Goal: Transaction & Acquisition: Book appointment/travel/reservation

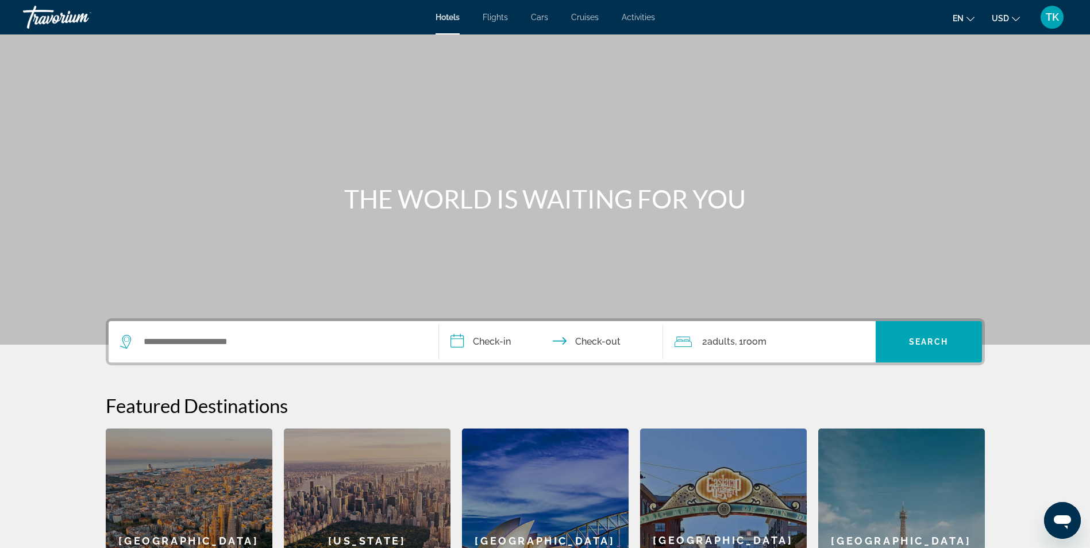
click at [971, 17] on icon "Change language" at bounding box center [971, 19] width 8 height 8
click at [948, 117] on button "русский" at bounding box center [940, 120] width 51 height 15
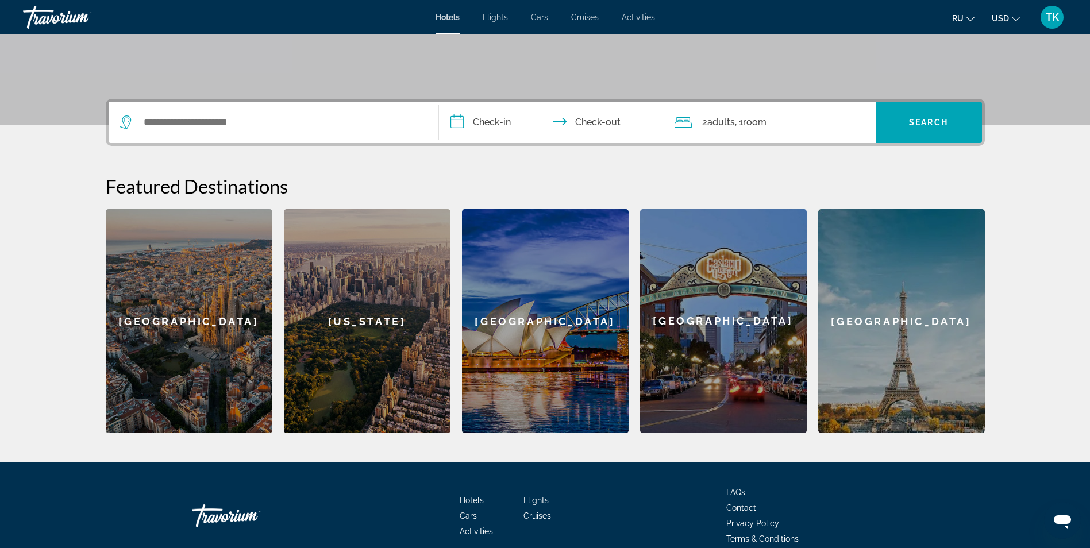
scroll to position [274, 0]
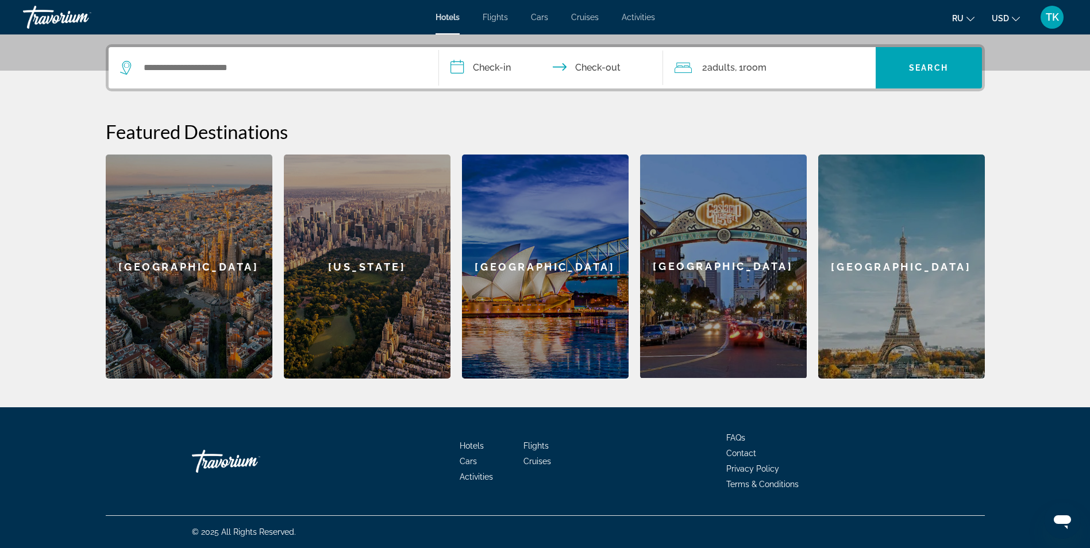
click at [350, 279] on div "[US_STATE]" at bounding box center [367, 267] width 167 height 224
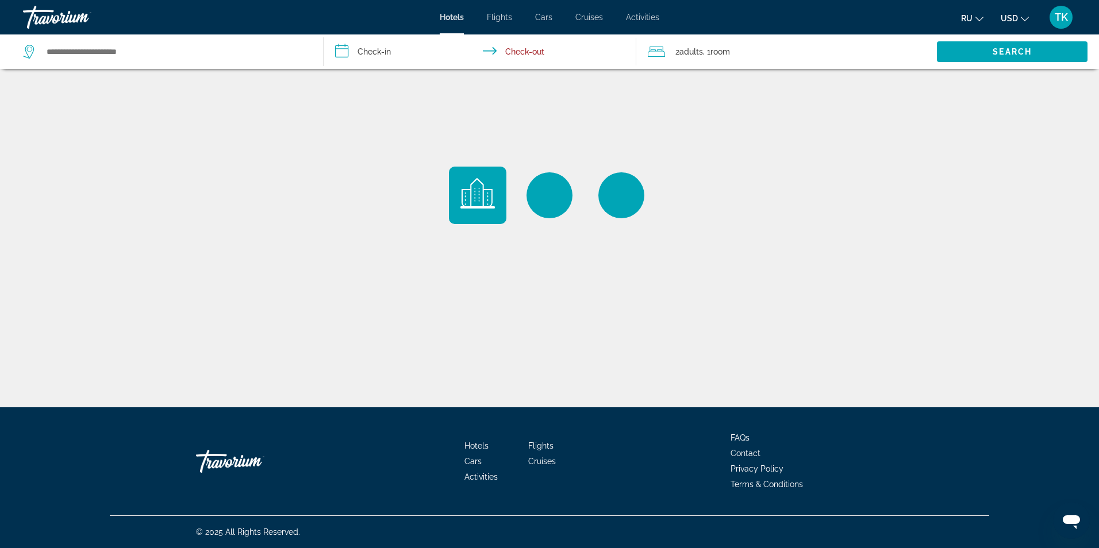
click at [375, 54] on input "**********" at bounding box center [482, 53] width 317 height 38
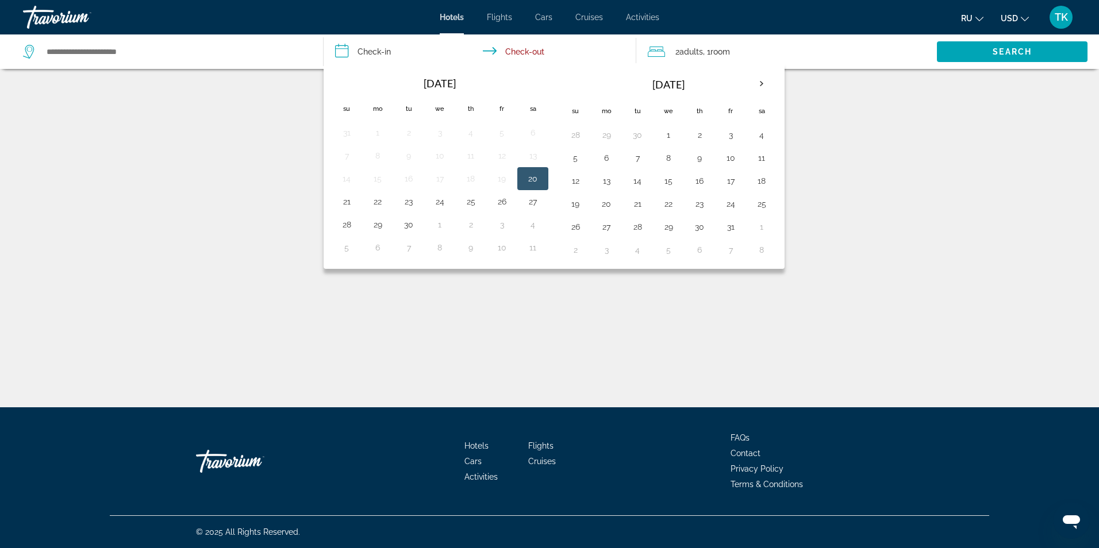
type input "**********"
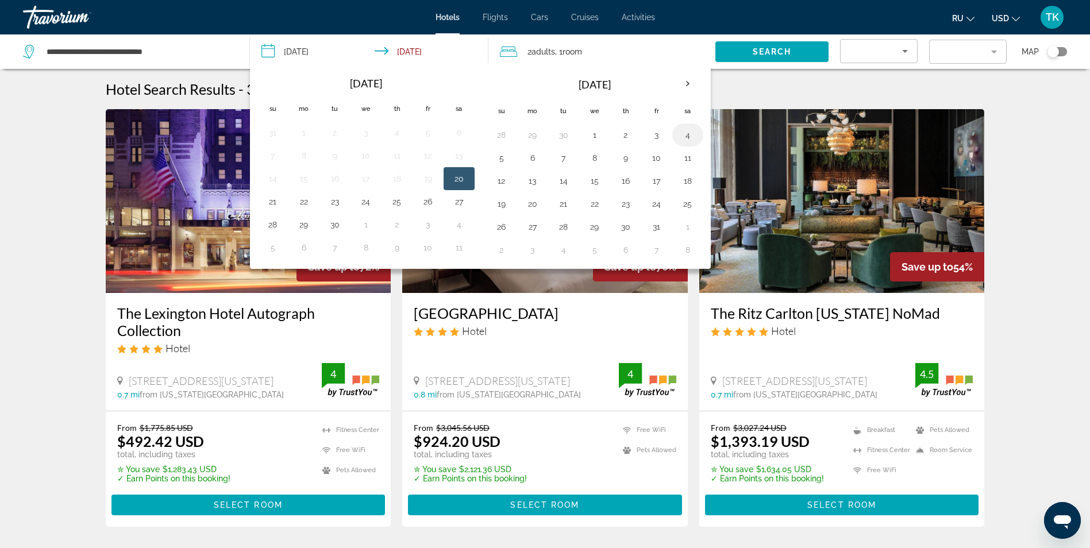
click at [687, 137] on button "4" at bounding box center [688, 135] width 18 height 16
click at [541, 163] on button "6" at bounding box center [533, 158] width 18 height 16
type input "**********"
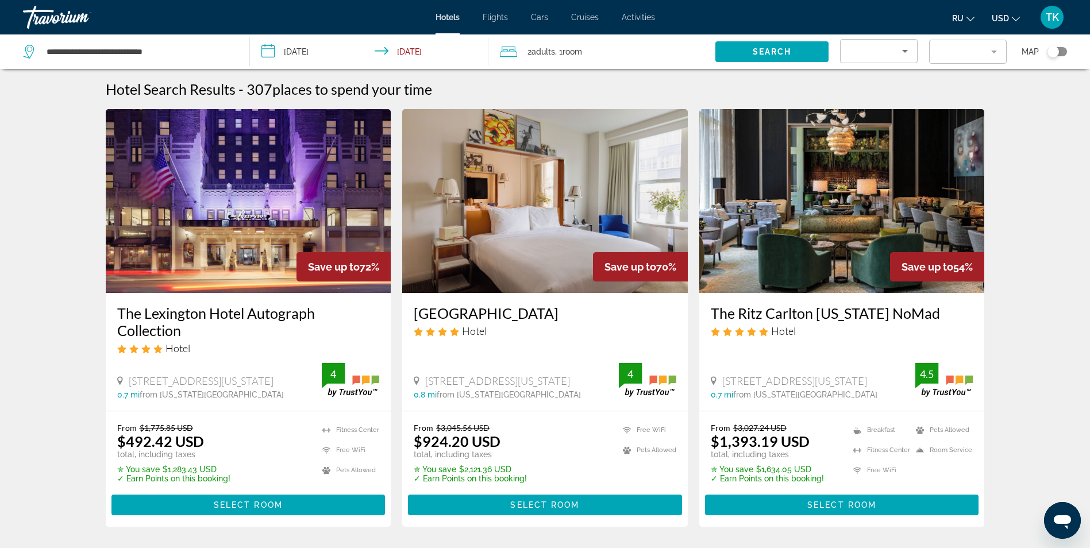
click at [562, 53] on span ", 1 Room rooms" at bounding box center [568, 52] width 27 height 16
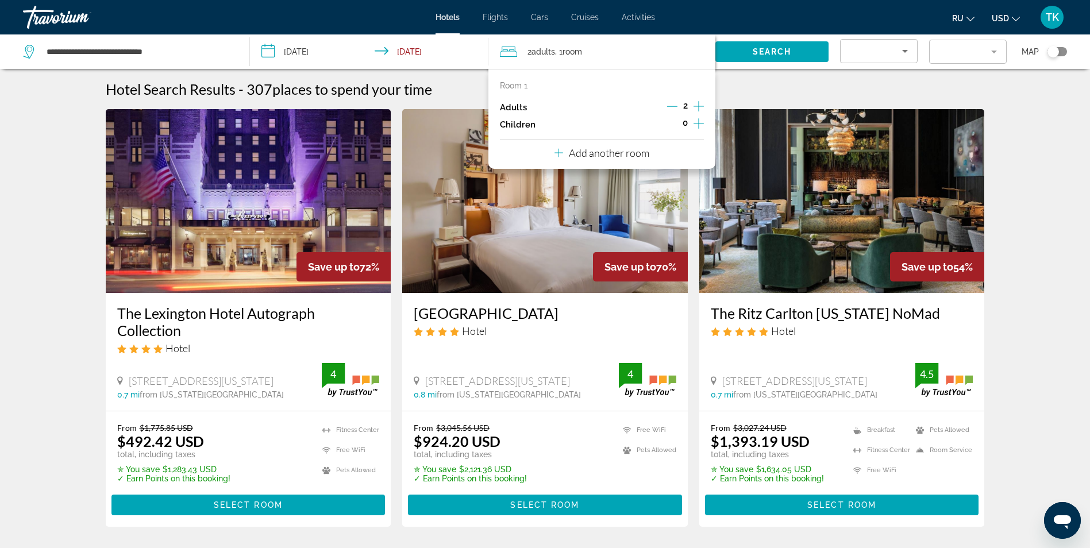
click at [699, 126] on icon "Increment children" at bounding box center [699, 123] width 10 height 10
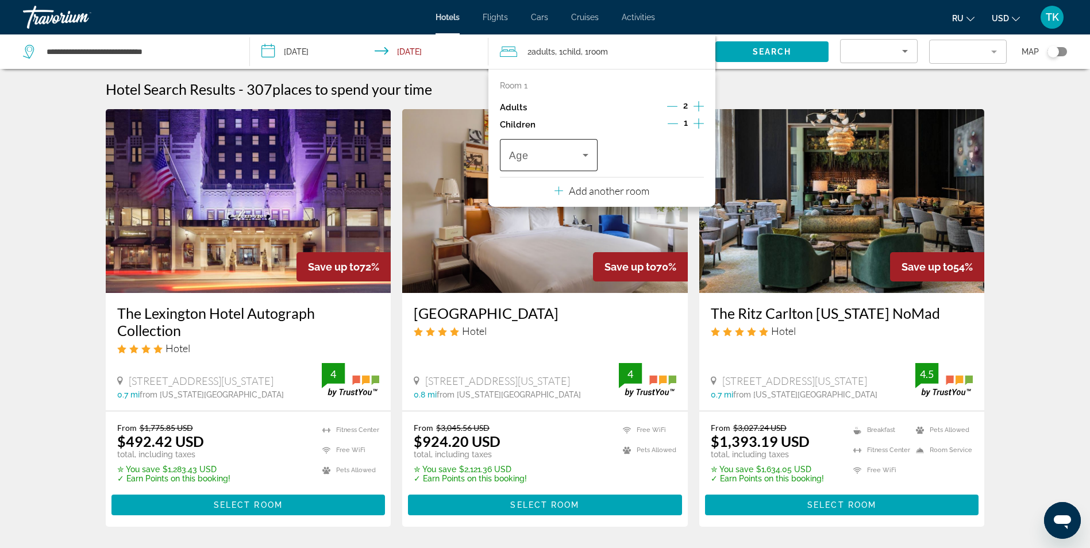
click at [589, 157] on icon "Travelers: 2 adults, 1 child" at bounding box center [586, 155] width 14 height 14
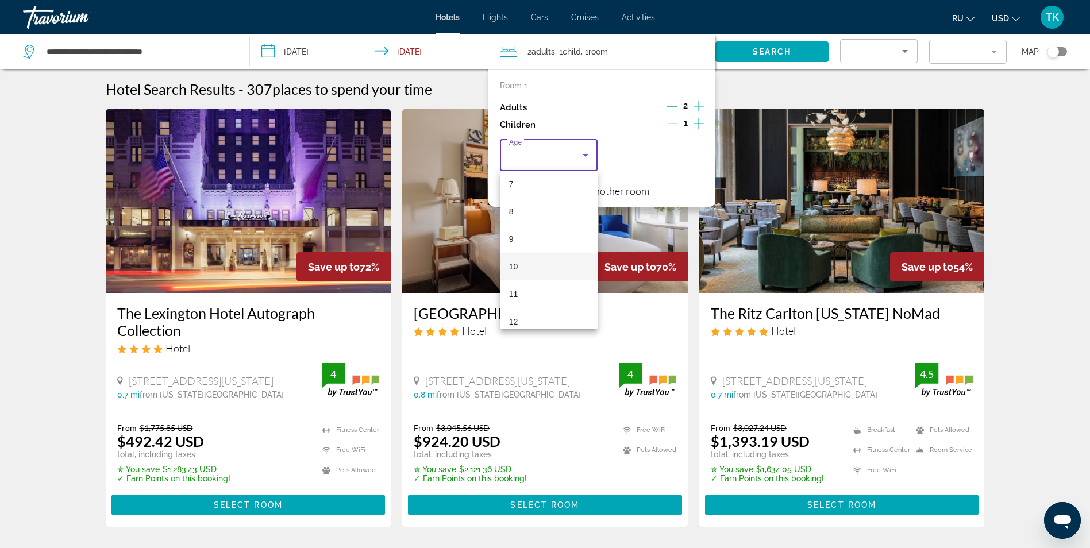
scroll to position [230, 0]
click at [536, 239] on mat-option "10" at bounding box center [549, 236] width 98 height 28
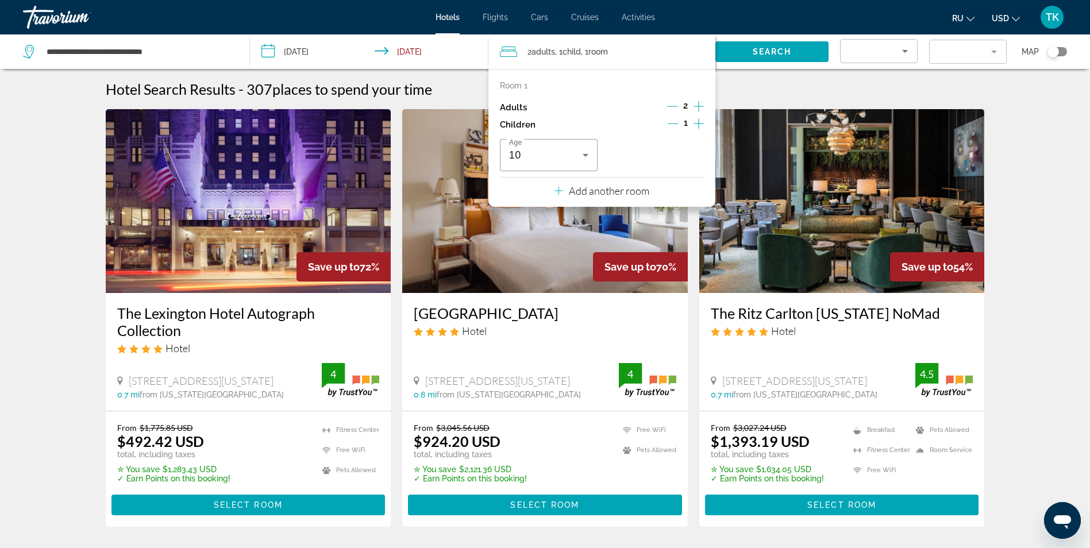
click at [739, 92] on div "Hotel Search Results - 307 places to spend your time" at bounding box center [545, 88] width 879 height 17
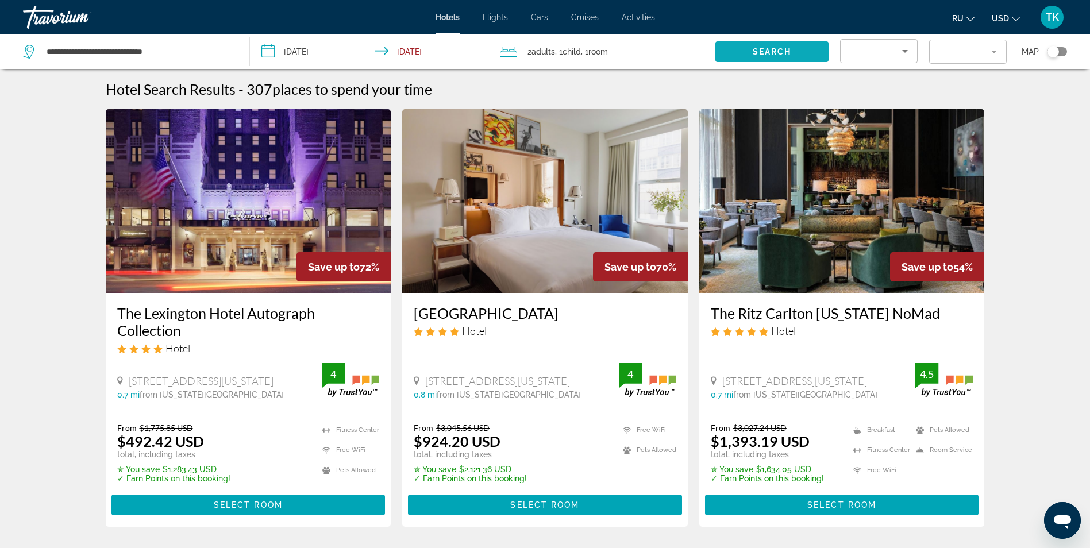
click at [754, 59] on span "Search widget" at bounding box center [772, 52] width 113 height 28
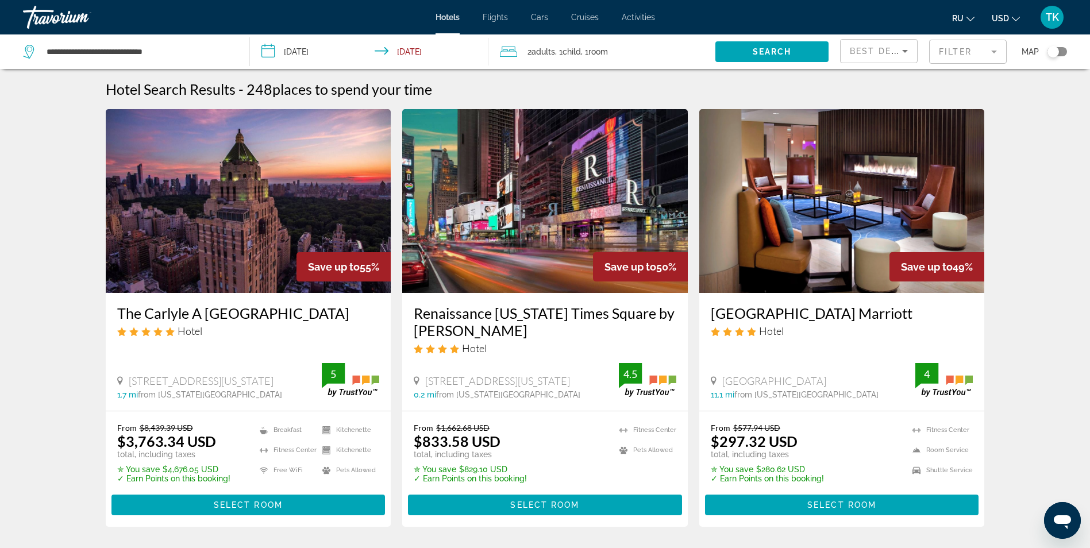
click at [591, 20] on span "Cruises" at bounding box center [585, 17] width 28 height 9
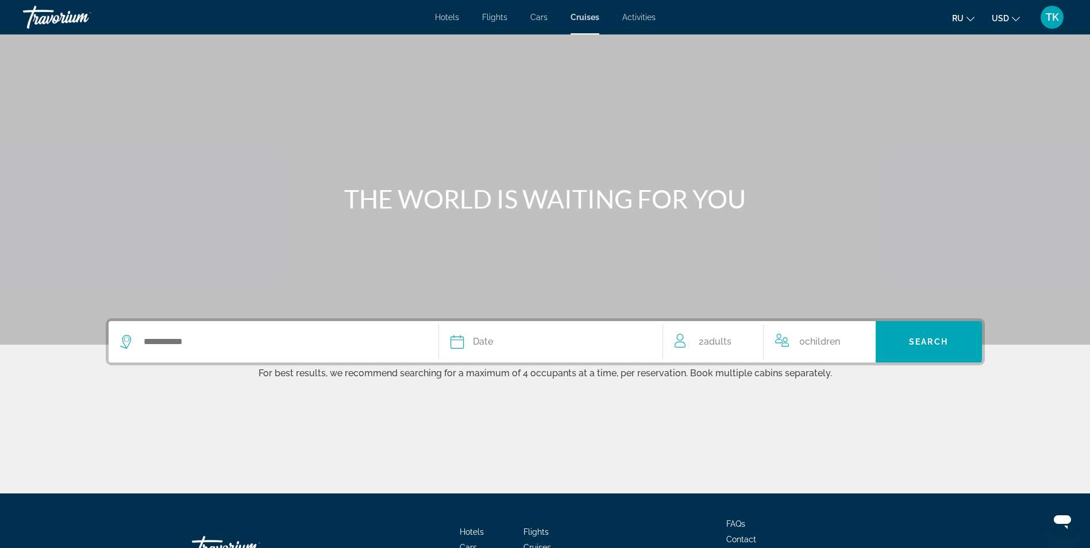
click at [460, 344] on icon "Search widget" at bounding box center [458, 342] width 14 height 14
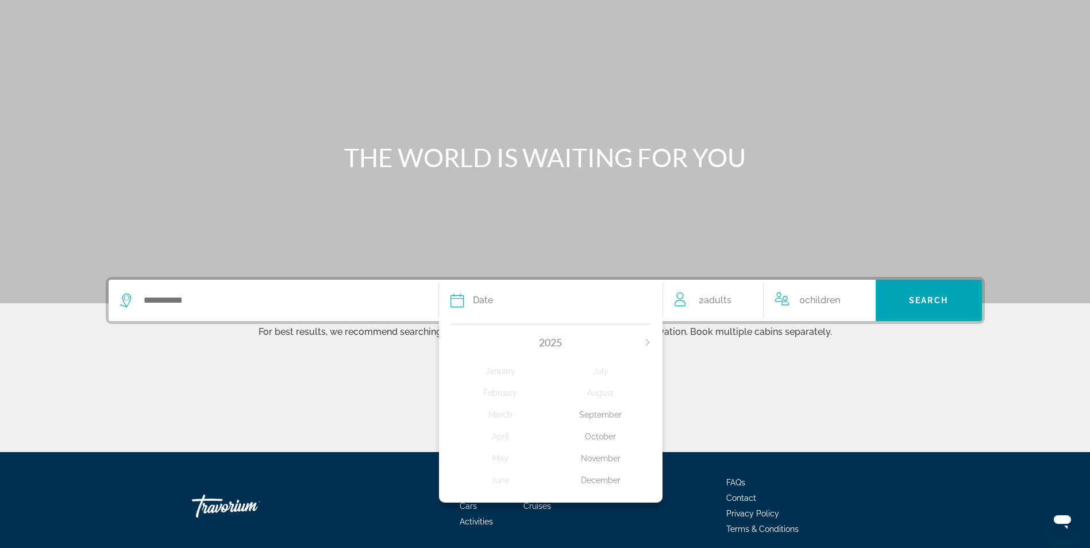
scroll to position [86, 0]
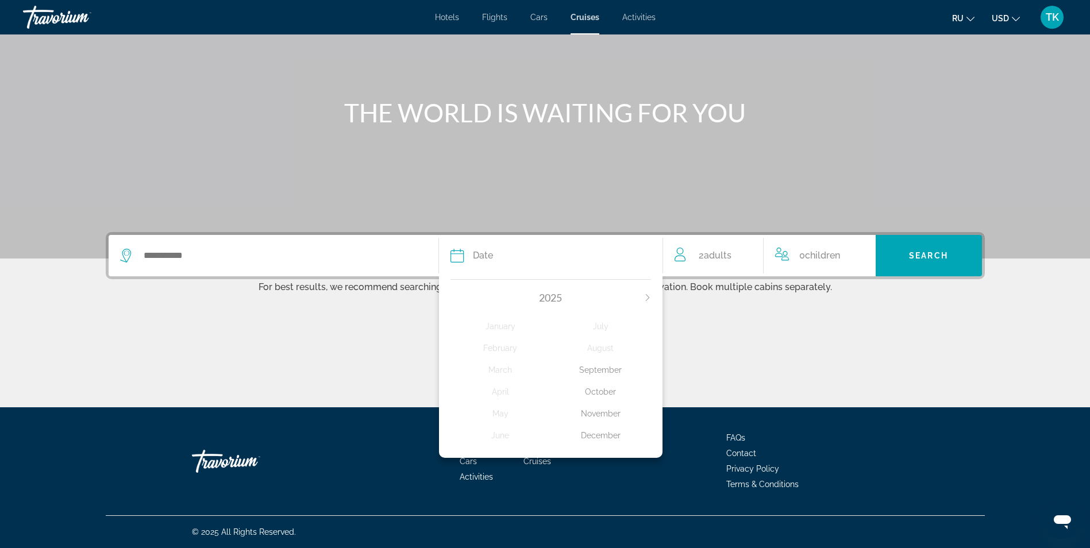
click at [609, 438] on div "December" at bounding box center [601, 435] width 101 height 21
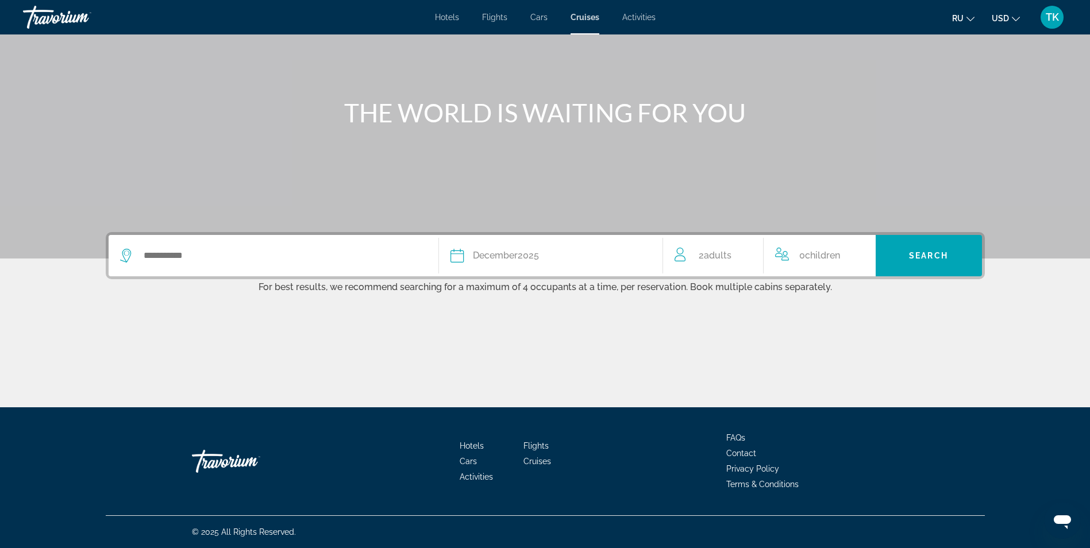
click at [807, 259] on span "Children" at bounding box center [822, 255] width 35 height 11
click at [855, 256] on icon "Increment children" at bounding box center [859, 254] width 10 height 14
click at [859, 298] on icon "Travelers: 2 adults, 1 child" at bounding box center [853, 299] width 14 height 14
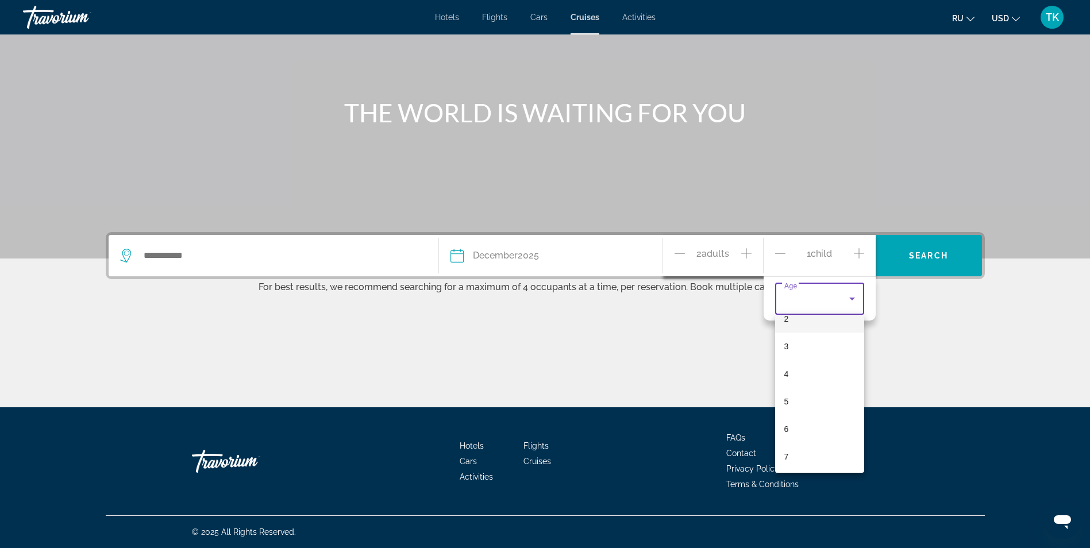
scroll to position [182, 0]
click at [806, 424] on mat-option "10" at bounding box center [819, 427] width 89 height 28
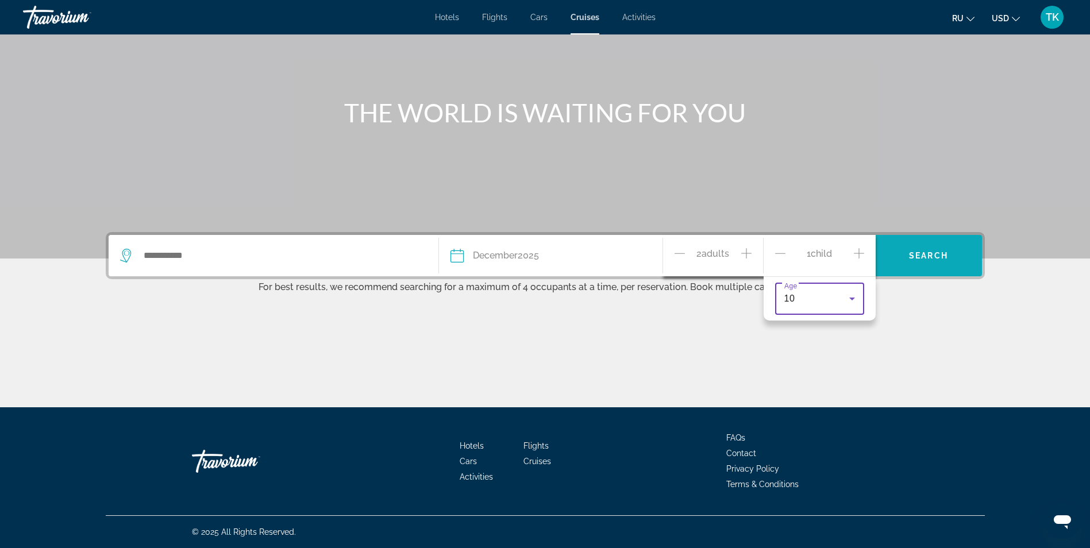
click at [933, 262] on span "Search widget" at bounding box center [929, 256] width 106 height 28
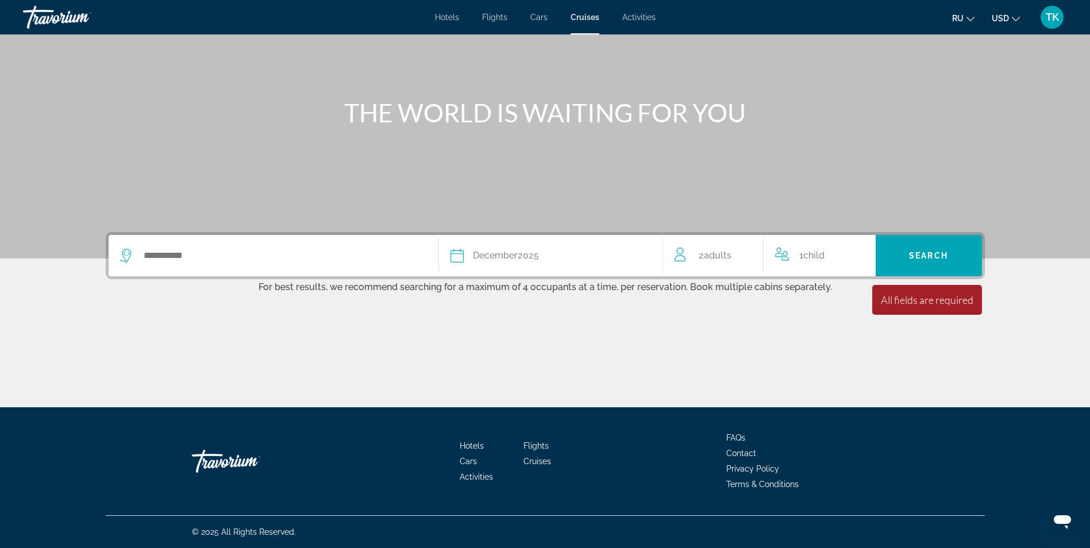
click at [586, 22] on div "Hotels Flights Cars Cruises Activities Hotels Flights Cars Cruises Activities r…" at bounding box center [545, 17] width 1090 height 30
click at [528, 252] on div "[DATE]" at bounding box center [506, 256] width 66 height 16
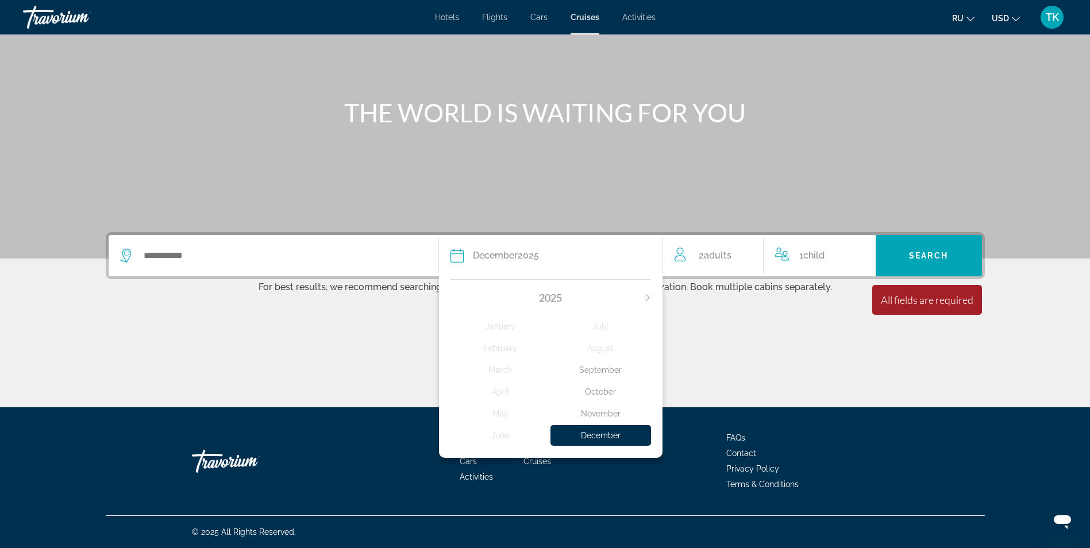
click at [619, 412] on div "November" at bounding box center [601, 414] width 101 height 21
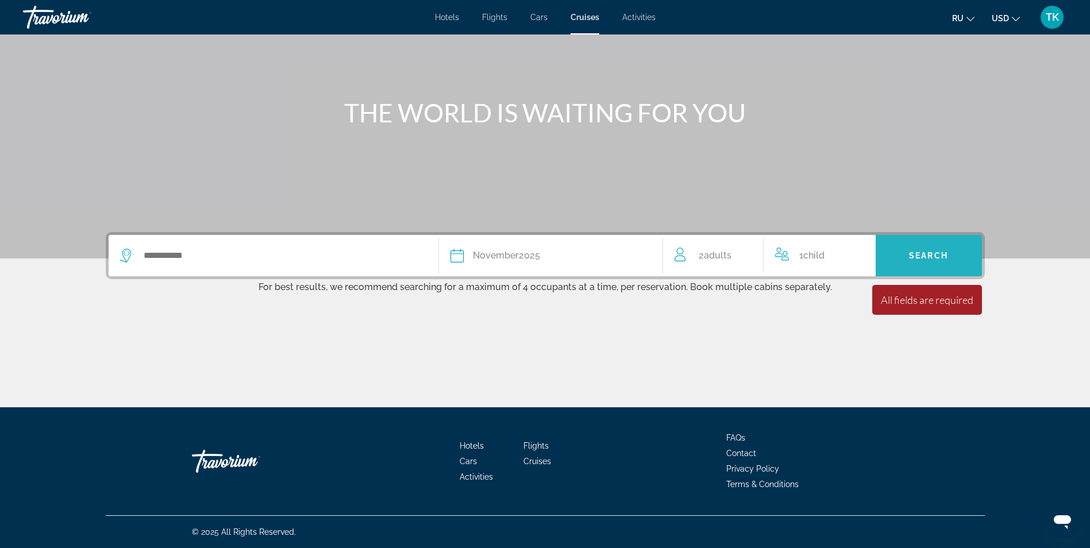
click at [933, 262] on span "Search widget" at bounding box center [929, 256] width 106 height 28
click at [933, 258] on span "Search" at bounding box center [928, 255] width 39 height 9
click at [647, 17] on span "Activities" at bounding box center [639, 17] width 33 height 9
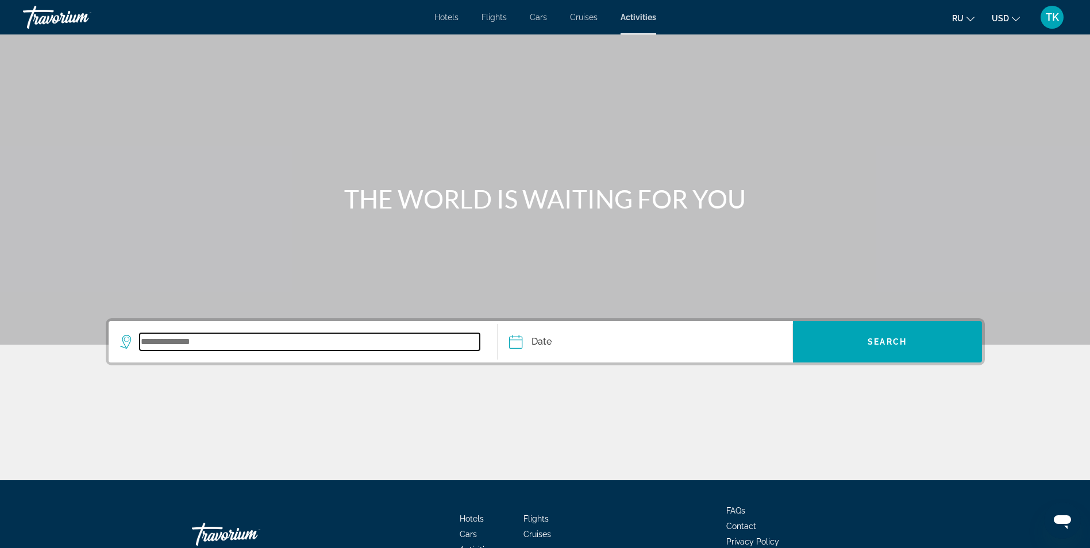
click at [228, 343] on input "Search widget" at bounding box center [310, 341] width 341 height 17
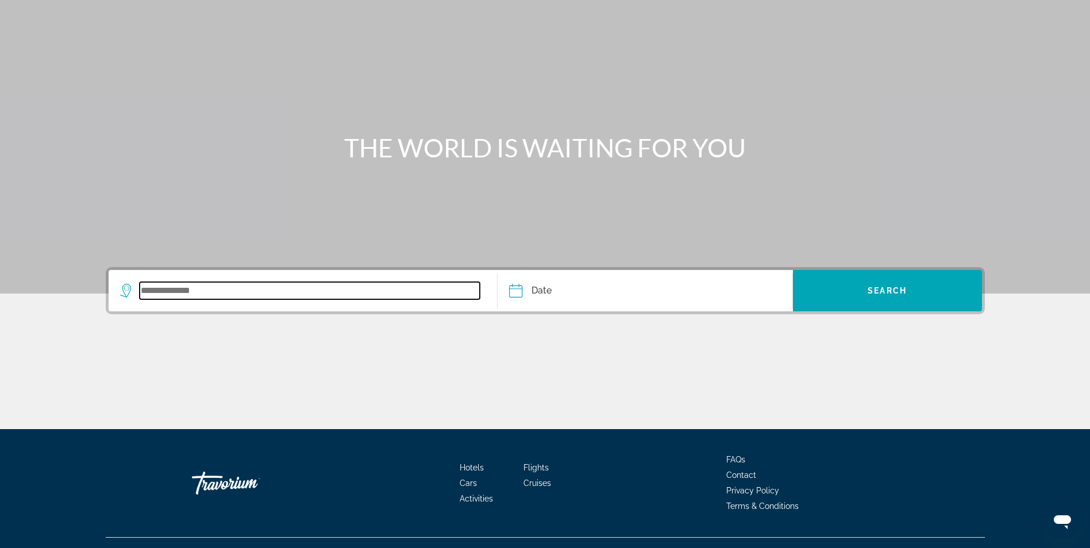
scroll to position [73, 0]
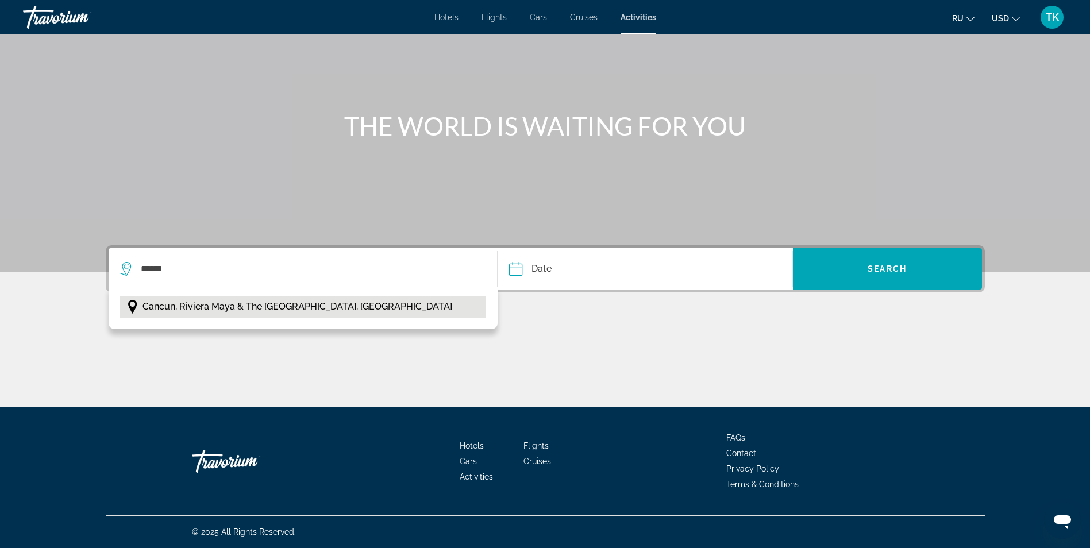
click at [294, 310] on span "Cancun, Riviera Maya & the [GEOGRAPHIC_DATA], [GEOGRAPHIC_DATA]" at bounding box center [298, 307] width 310 height 16
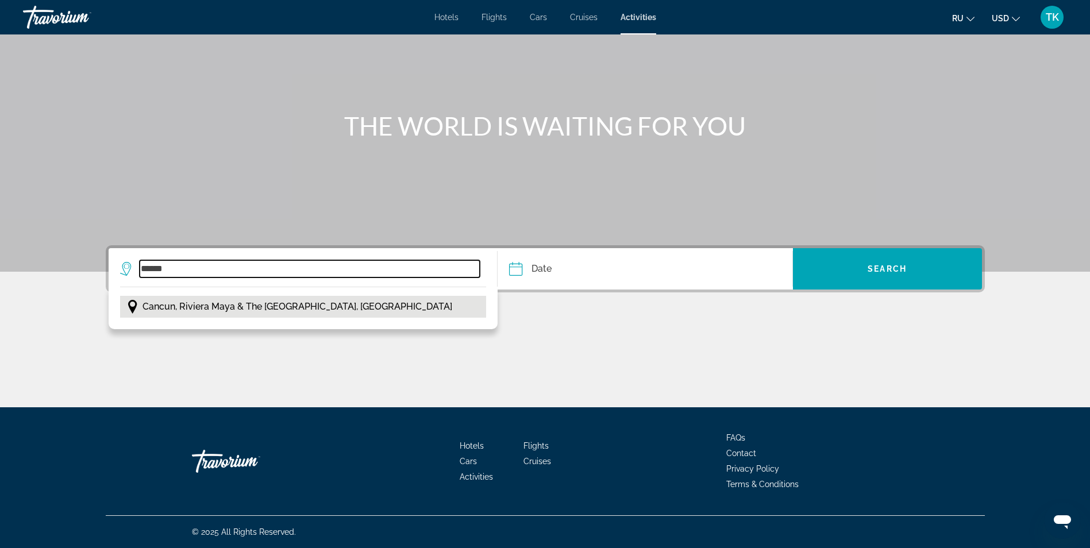
type input "**********"
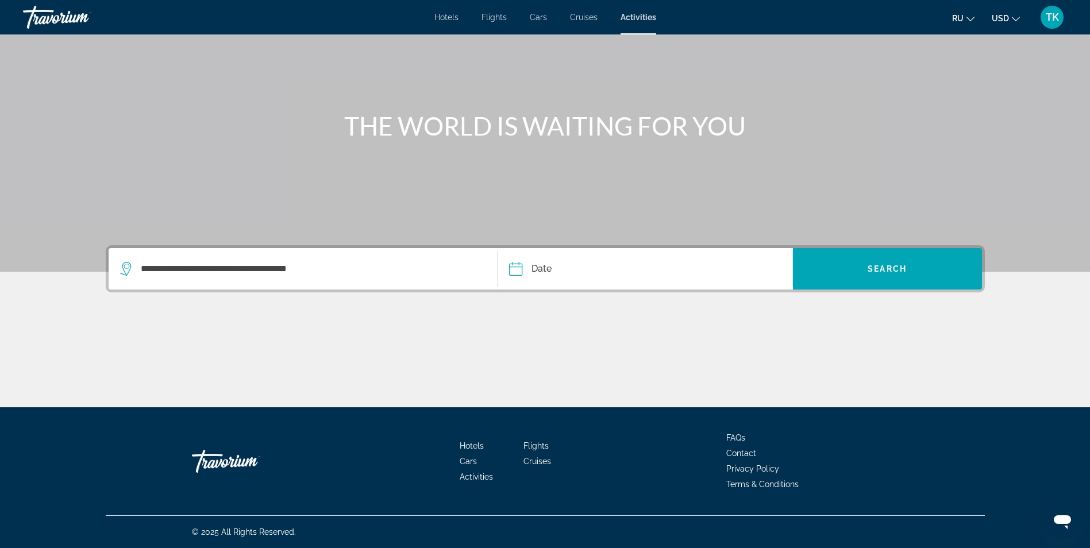
click at [518, 275] on input "Date" at bounding box center [579, 270] width 146 height 45
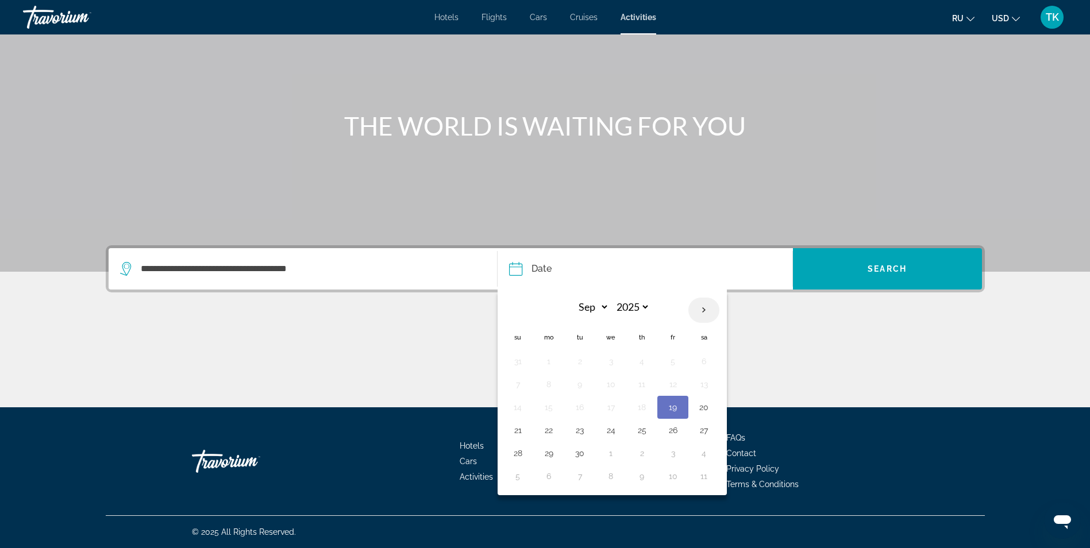
click at [706, 310] on th "Next month" at bounding box center [704, 310] width 31 height 25
select select "**"
click at [706, 409] on button "20" at bounding box center [704, 407] width 18 height 16
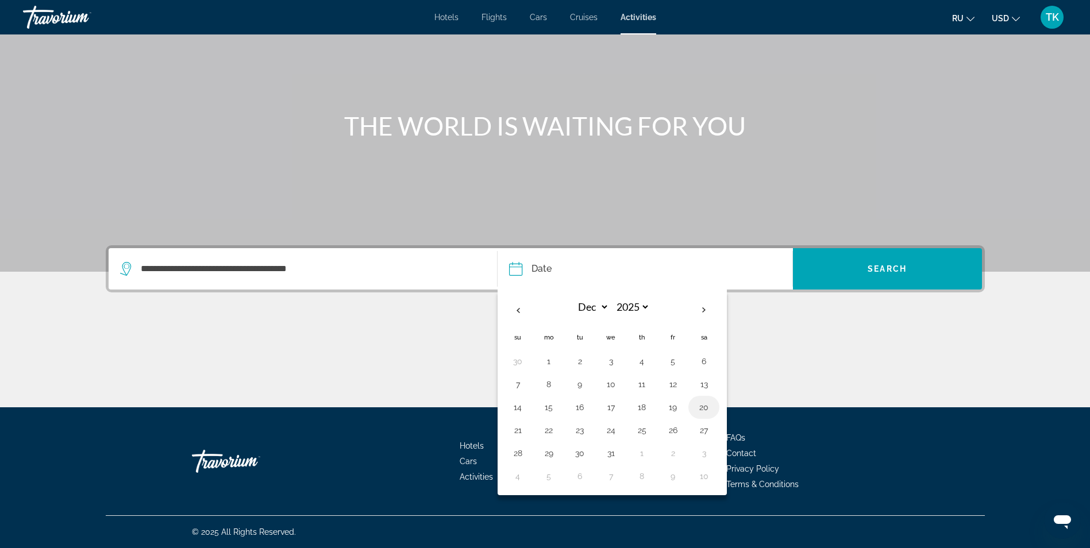
type input "**********"
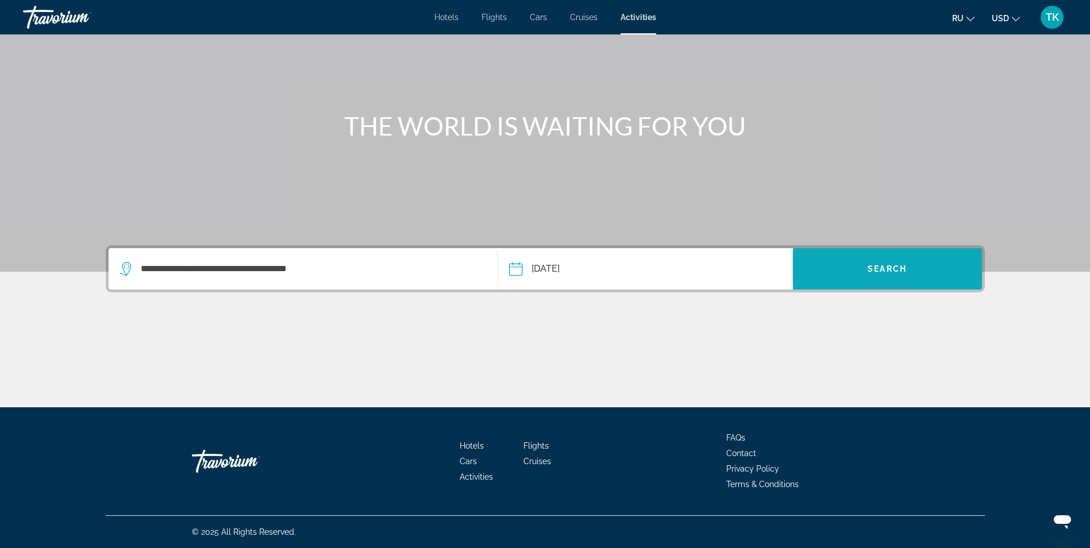
click at [899, 270] on span "Search" at bounding box center [887, 268] width 39 height 9
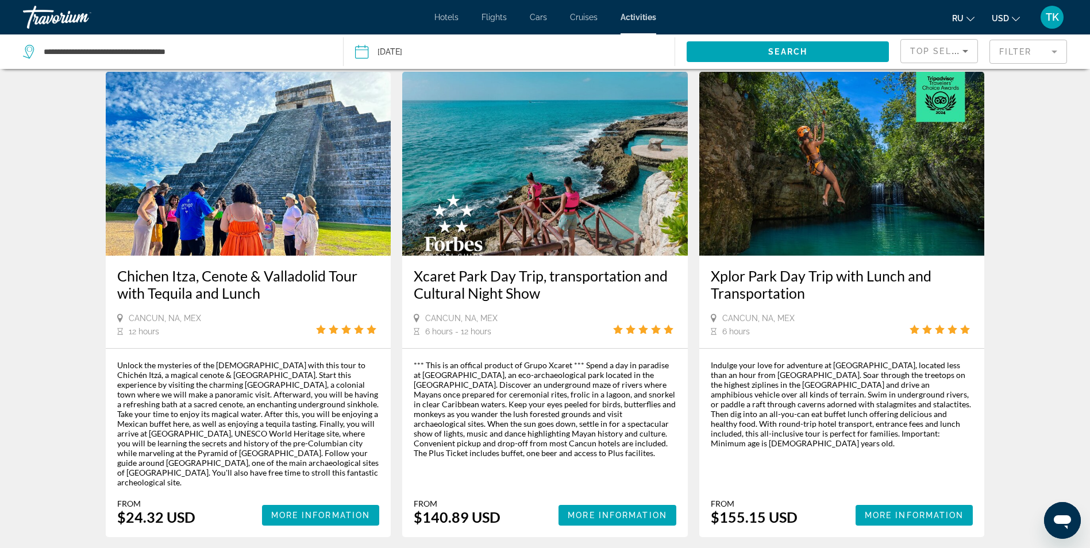
scroll to position [1035, 0]
click at [592, 16] on span "Cruises" at bounding box center [584, 17] width 28 height 9
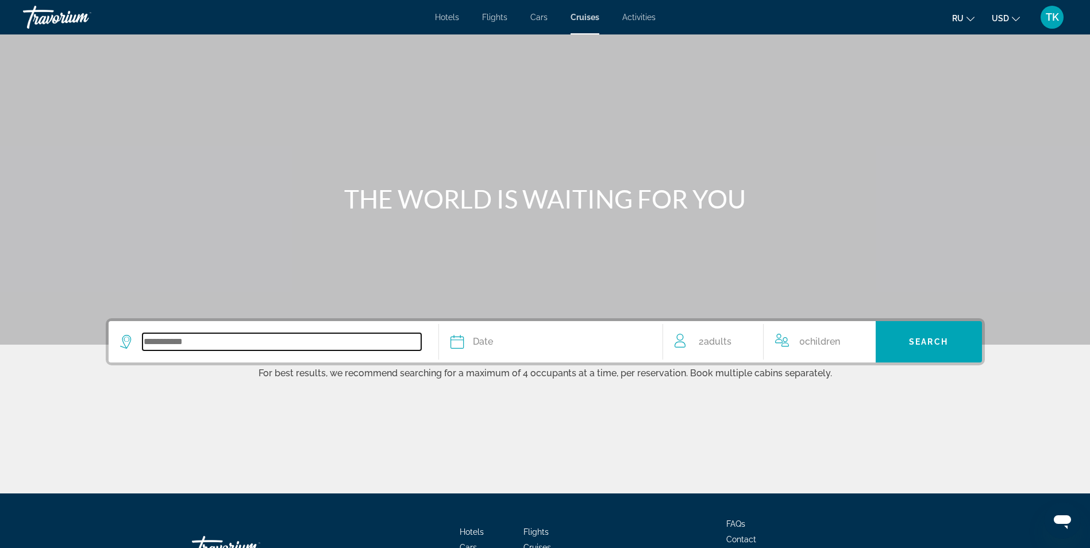
click at [306, 339] on input "Search widget" at bounding box center [282, 341] width 279 height 17
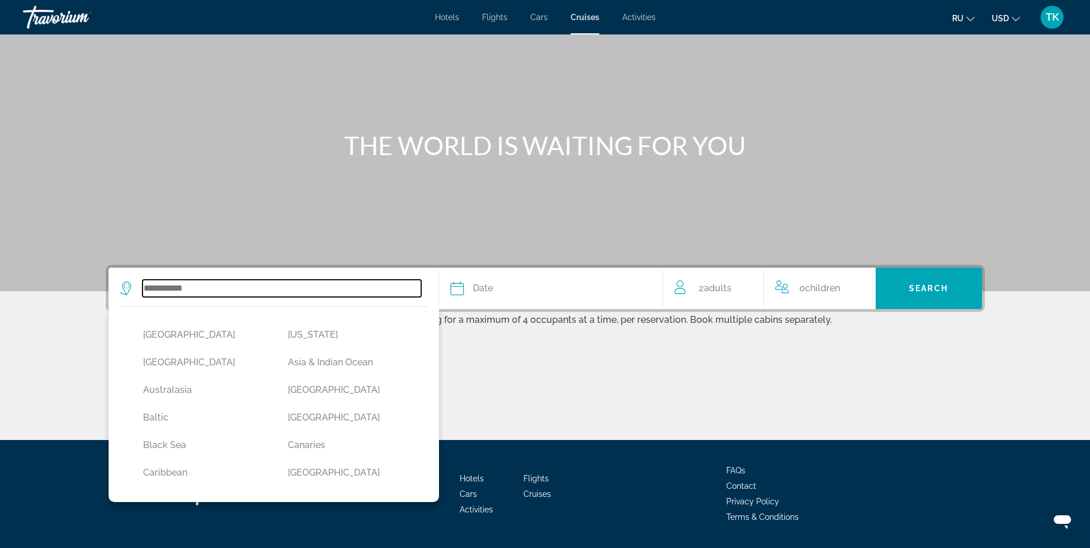
scroll to position [86, 0]
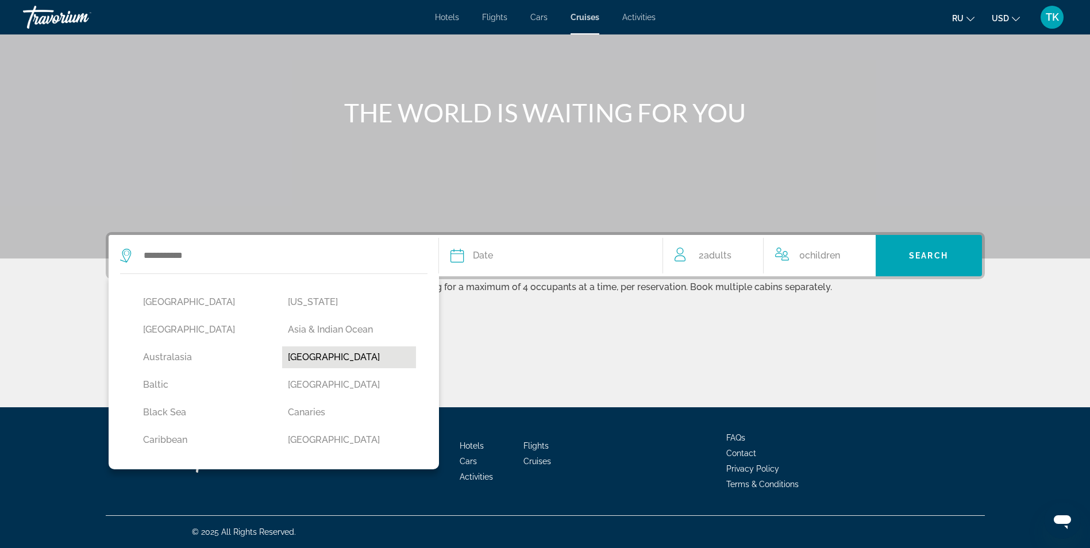
click at [301, 362] on button "[GEOGRAPHIC_DATA]" at bounding box center [349, 358] width 134 height 22
type input "*******"
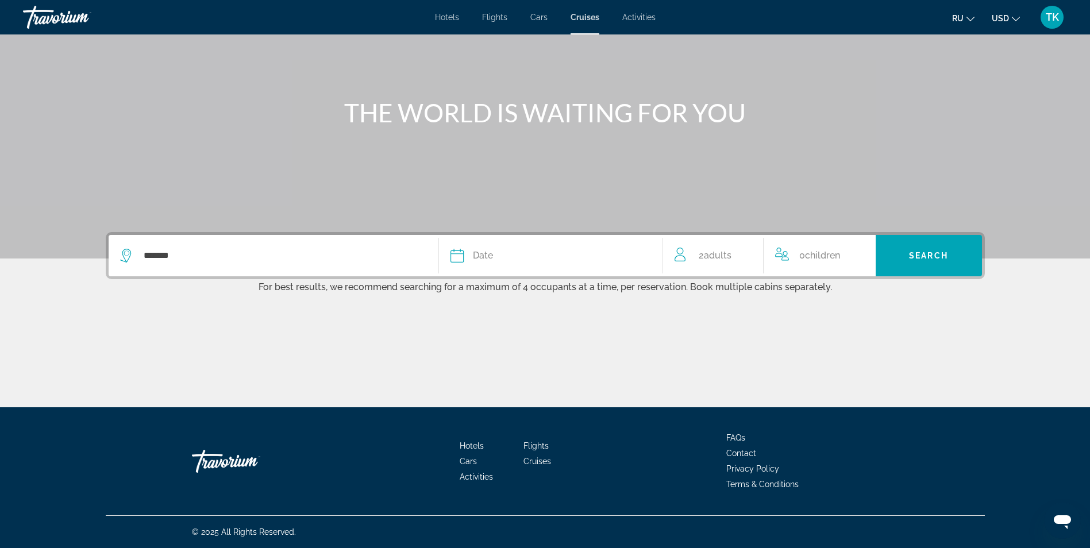
click at [514, 253] on div "Date" at bounding box center [551, 256] width 201 height 16
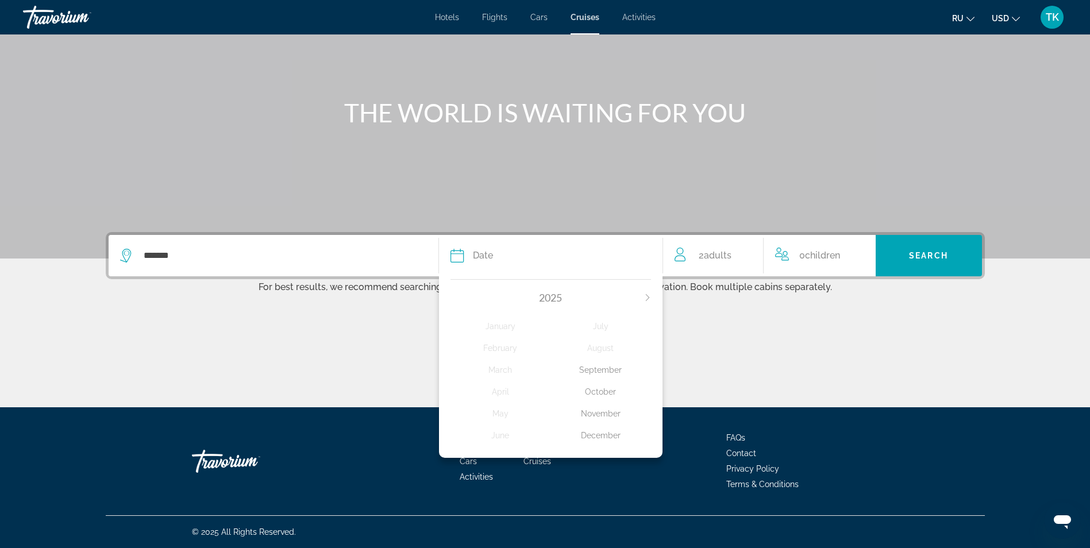
click at [602, 433] on div "December" at bounding box center [601, 435] width 101 height 21
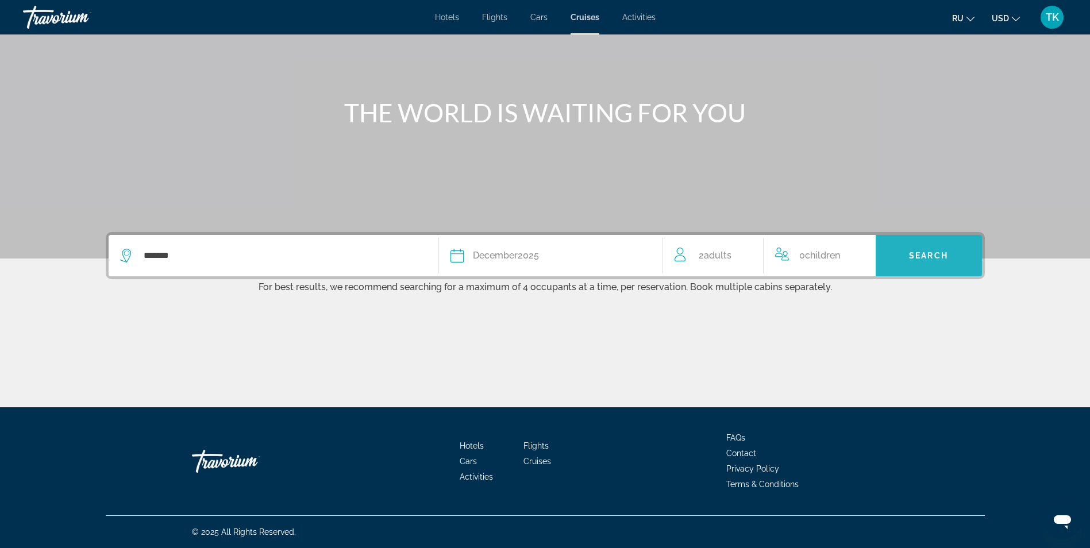
click at [917, 250] on span "Search widget" at bounding box center [929, 256] width 106 height 28
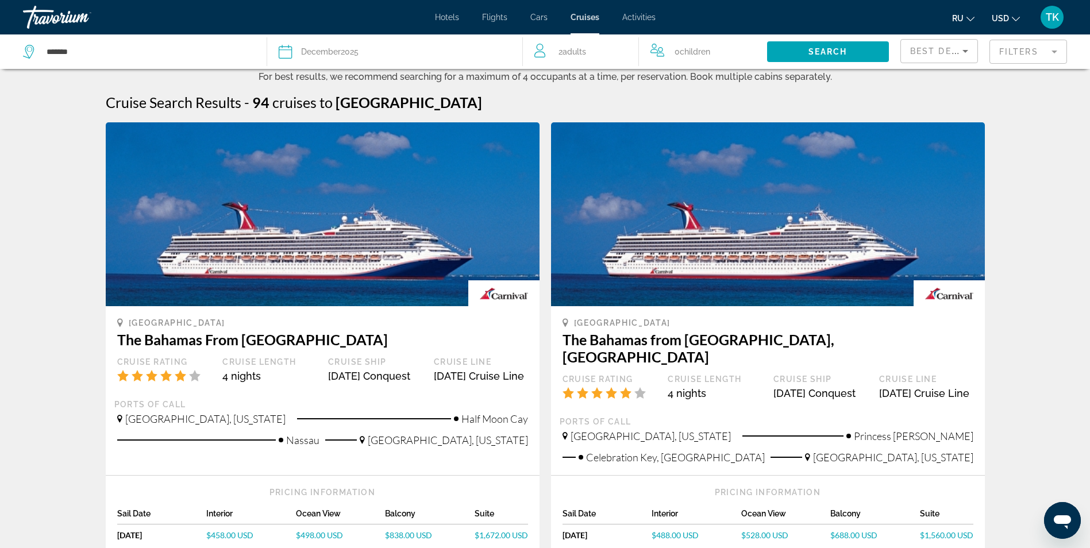
click at [119, 60] on div "*******" at bounding box center [139, 51] width 232 height 34
click at [75, 53] on input "*******" at bounding box center [147, 51] width 204 height 17
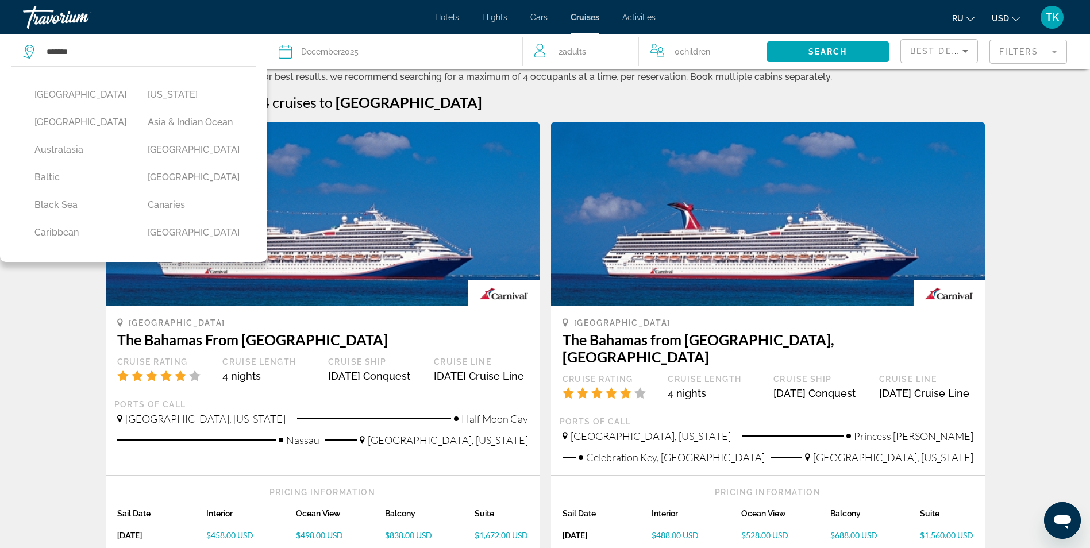
click at [443, 52] on div "Date [DATE]" at bounding box center [395, 52] width 232 height 16
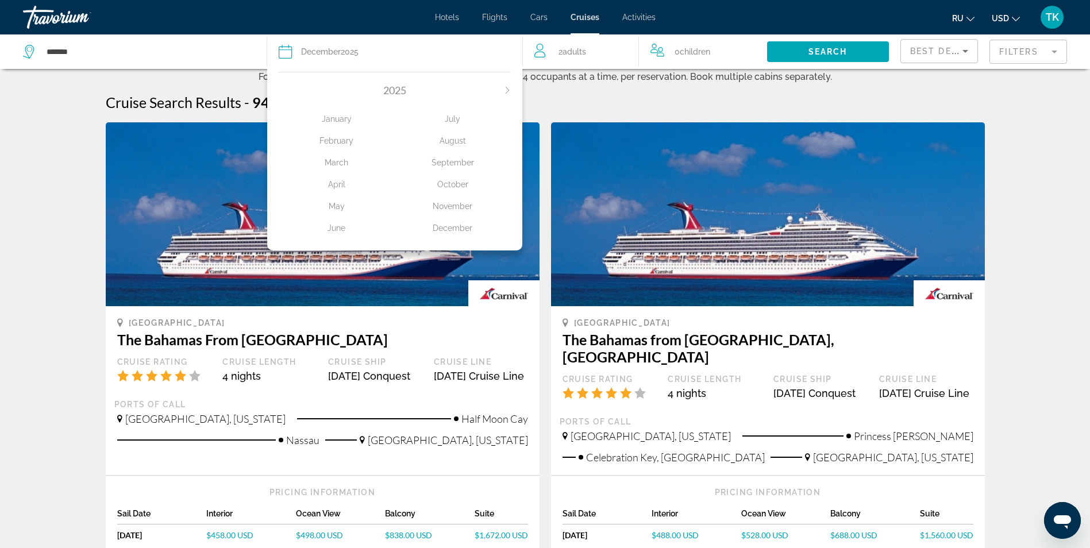
click at [454, 184] on div "October" at bounding box center [453, 184] width 116 height 21
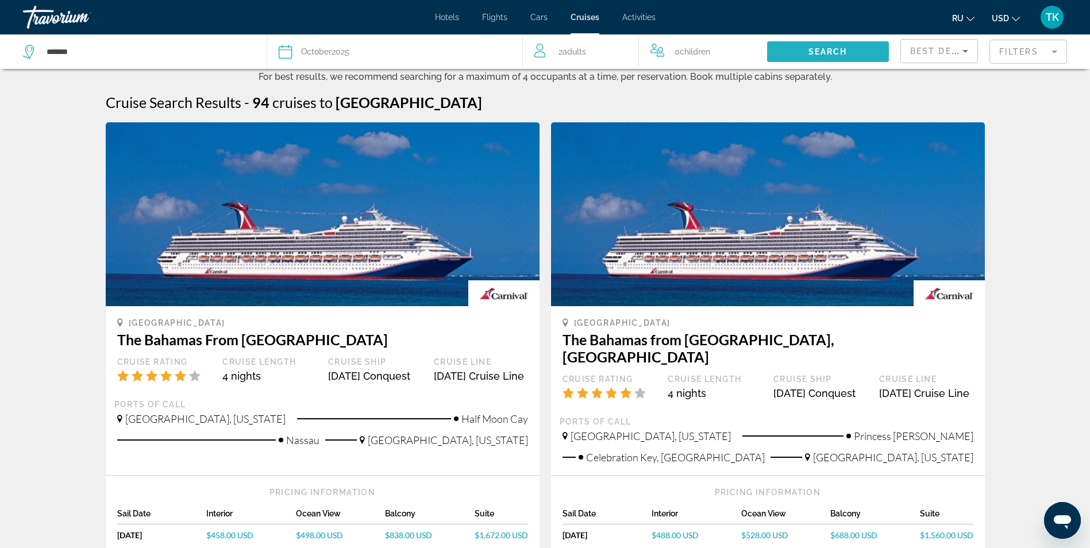
click at [806, 56] on span "Search widget" at bounding box center [828, 52] width 122 height 28
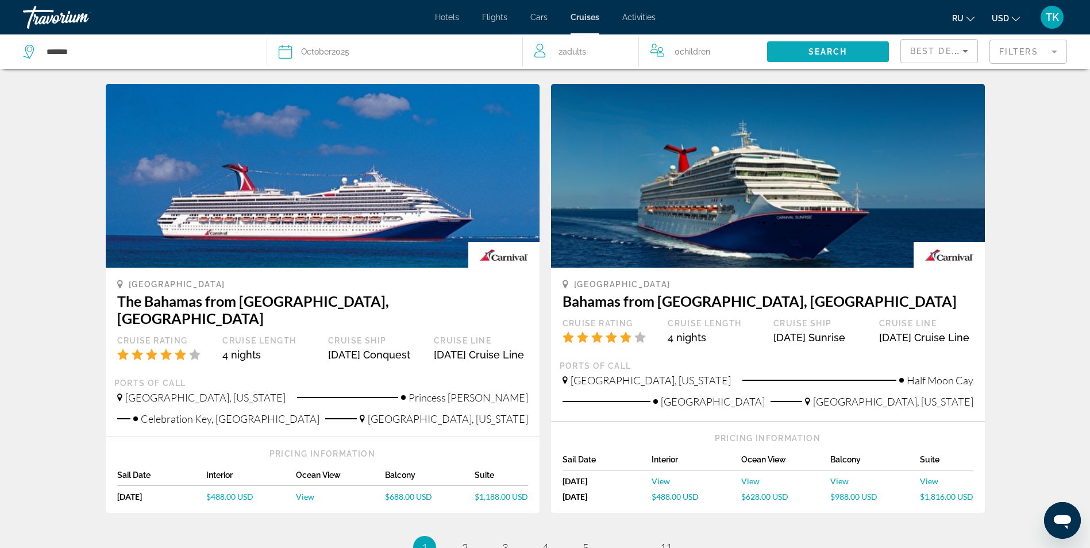
scroll to position [1092, 0]
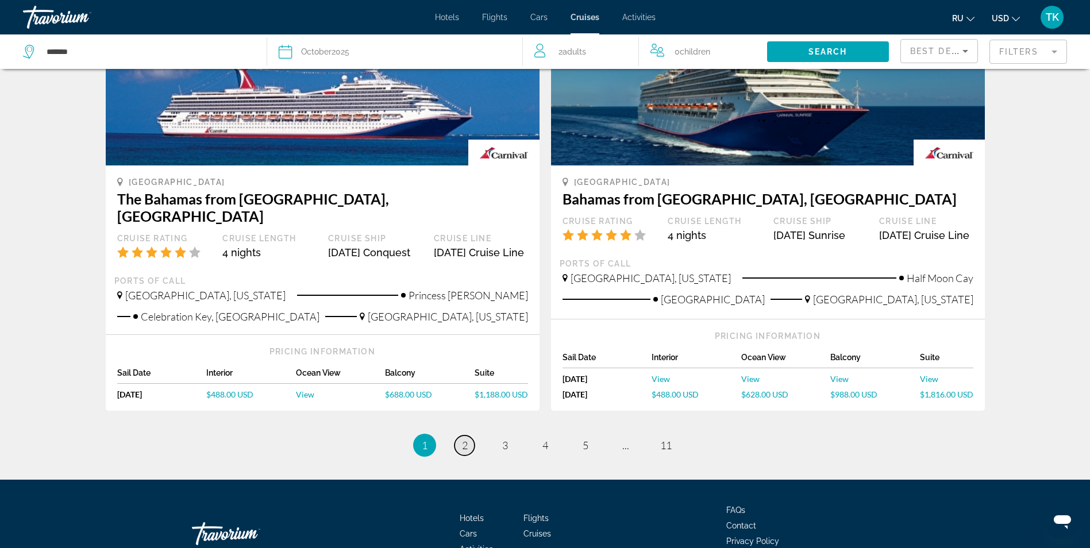
click at [465, 450] on span "2" at bounding box center [465, 445] width 6 height 13
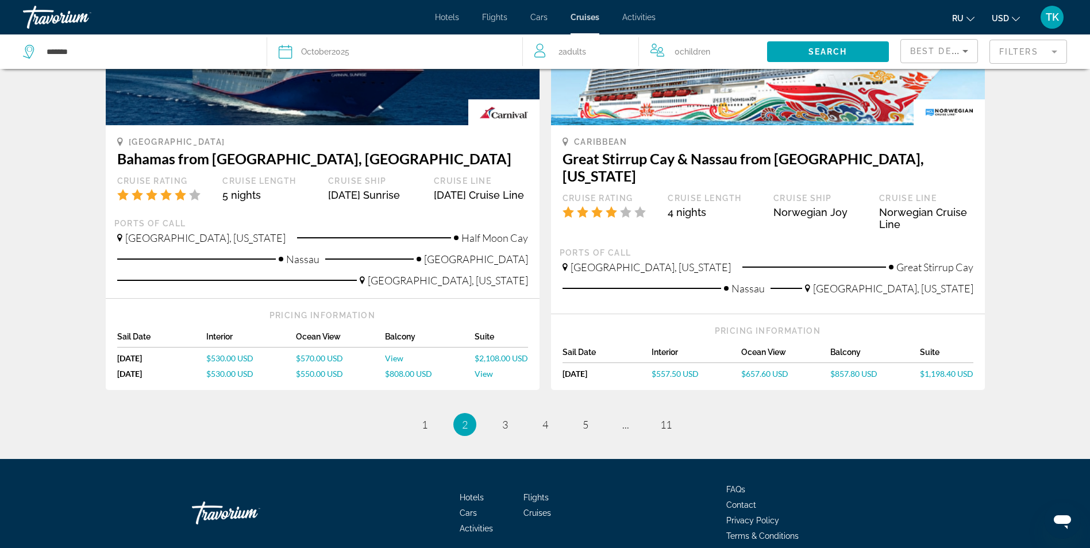
scroll to position [1202, 0]
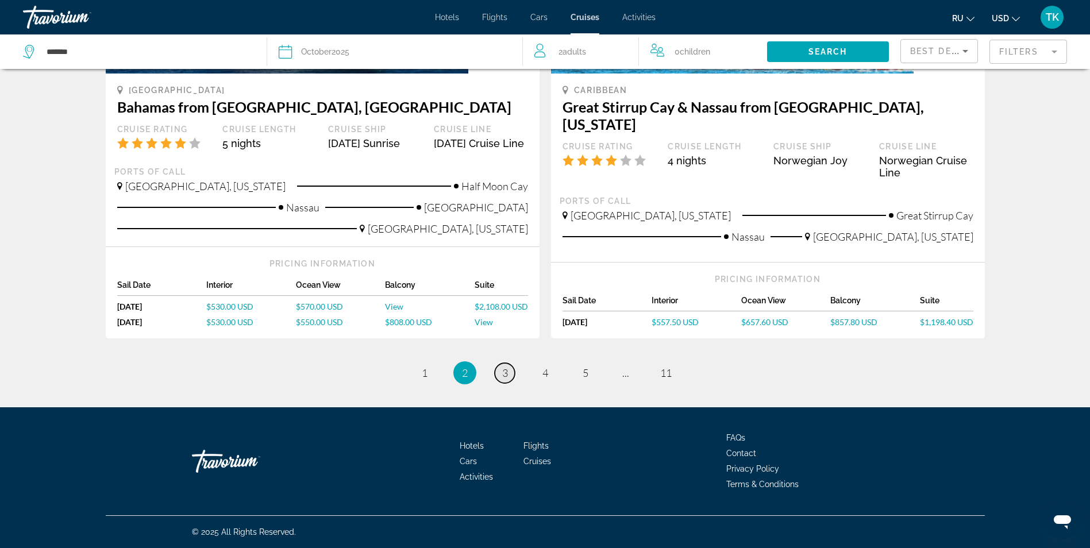
click at [506, 375] on span "3" at bounding box center [505, 373] width 6 height 13
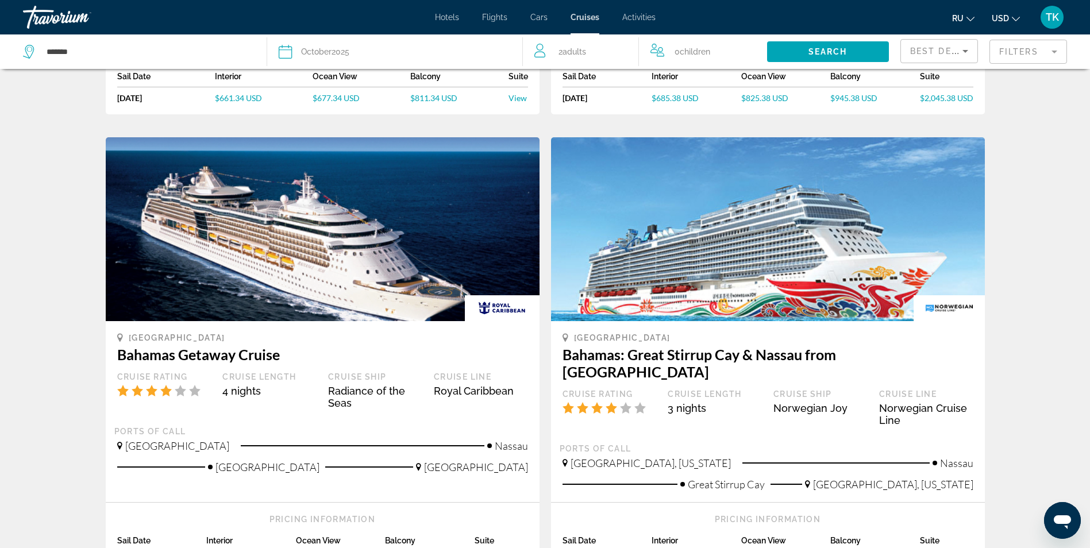
scroll to position [862, 0]
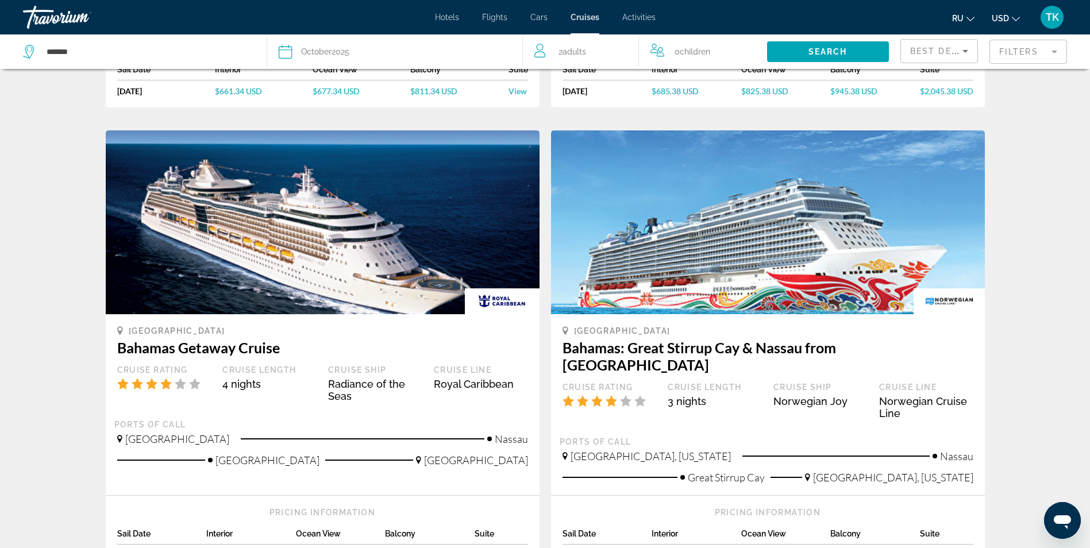
click at [118, 443] on icon "Main content" at bounding box center [119, 439] width 5 height 8
click at [158, 430] on div "Ports of call" at bounding box center [322, 425] width 417 height 10
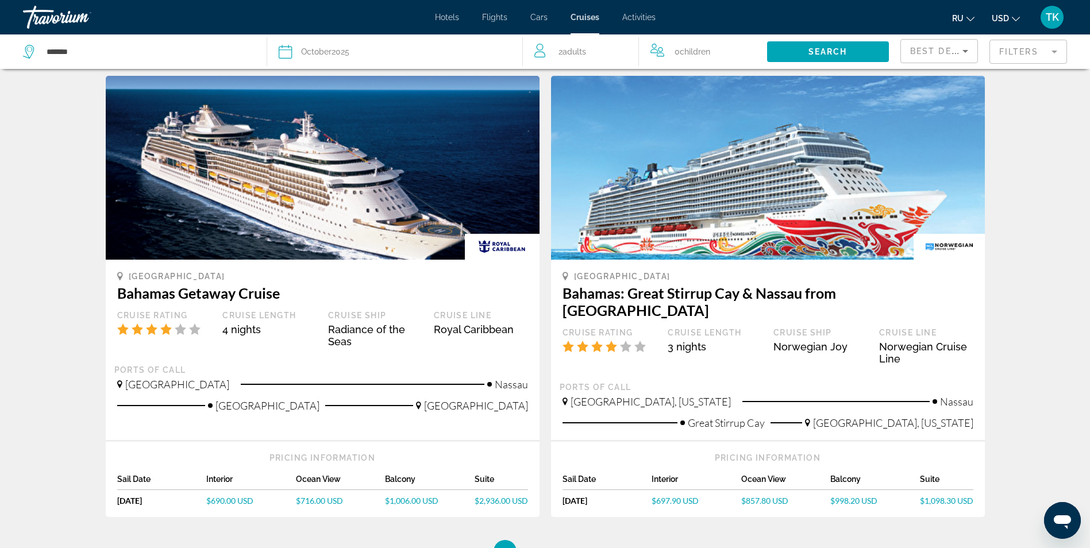
scroll to position [861, 0]
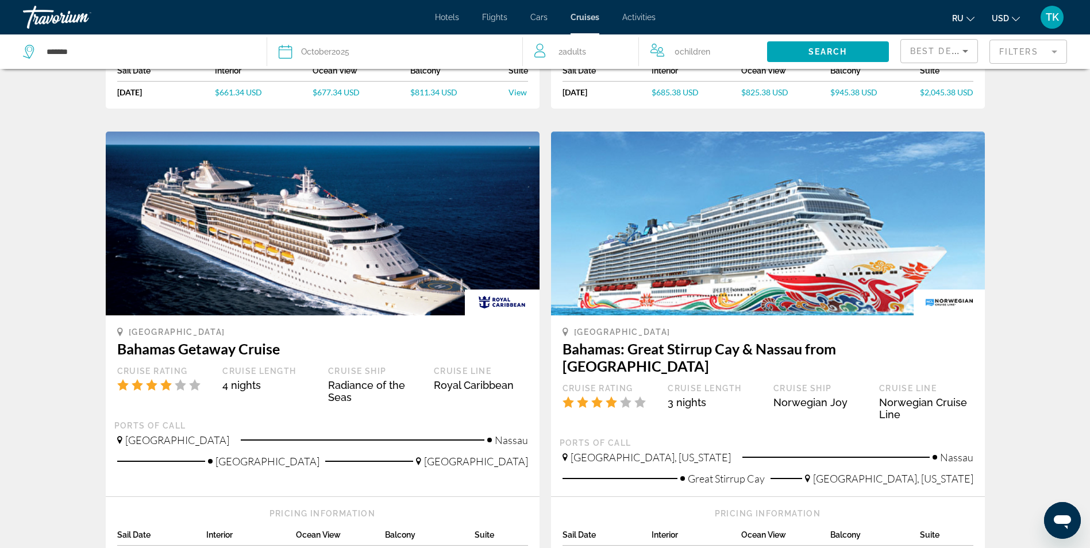
click at [301, 291] on img "Main content" at bounding box center [323, 224] width 434 height 184
click at [345, 279] on img "Main content" at bounding box center [323, 224] width 434 height 184
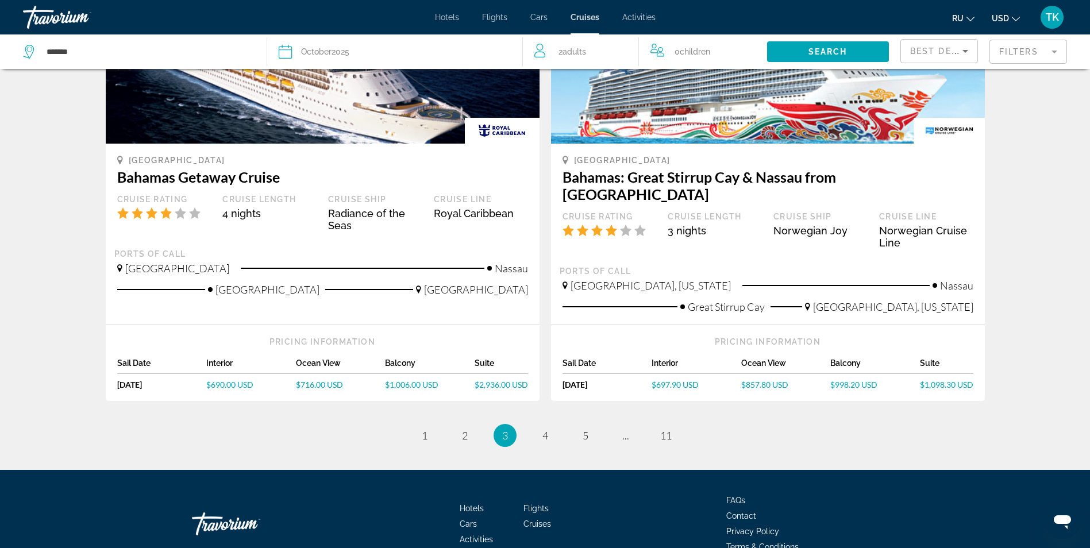
scroll to position [1034, 0]
click at [158, 379] on div "[DATE]" at bounding box center [162, 384] width 90 height 10
click at [418, 379] on span "$1,006.00 USD" at bounding box center [411, 384] width 53 height 10
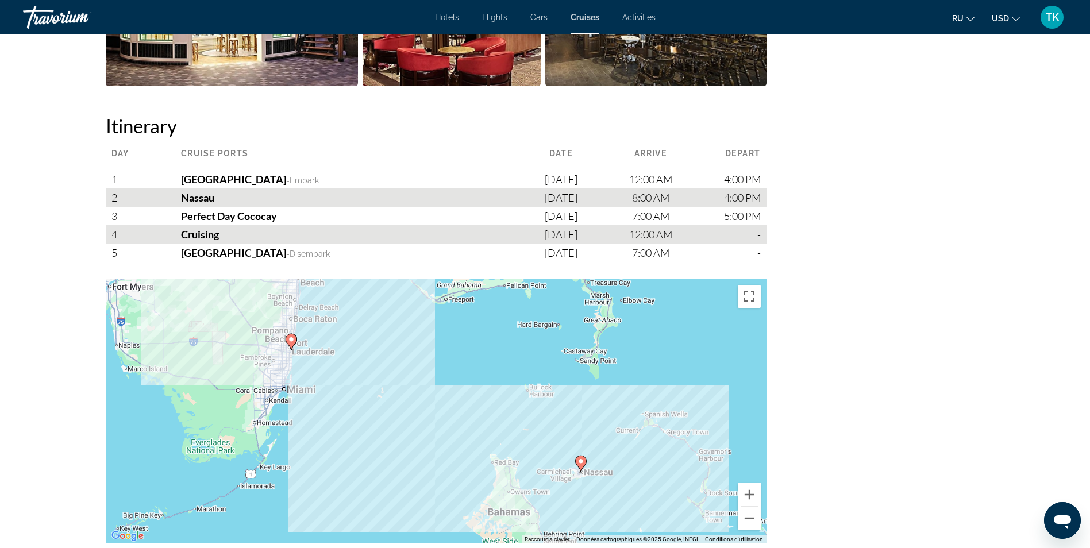
scroll to position [1150, 0]
